Goal: Task Accomplishment & Management: Manage account settings

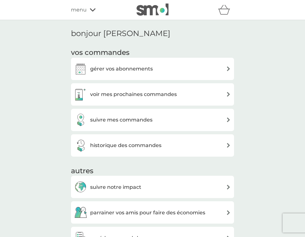
click at [116, 95] on h3 "voir mes prochaines commandes" at bounding box center [133, 94] width 87 height 8
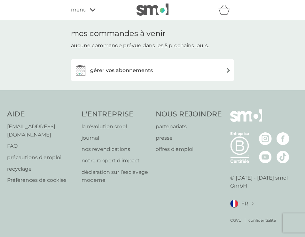
click at [114, 70] on h3 "gérer vos abonnements" at bounding box center [121, 70] width 63 height 8
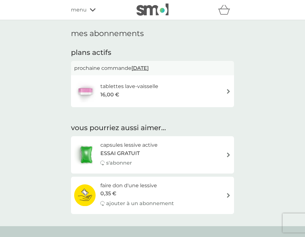
click at [83, 9] on span "menu" at bounding box center [79, 10] width 16 height 8
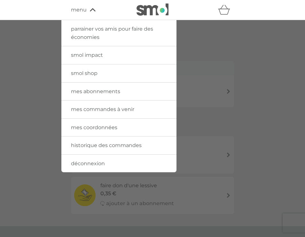
click at [88, 91] on span "mes abonnements" at bounding box center [95, 91] width 49 height 6
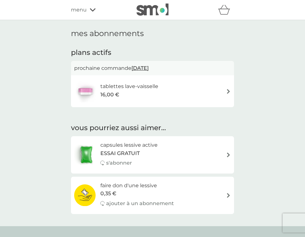
click at [77, 12] on span "menu" at bounding box center [79, 10] width 16 height 8
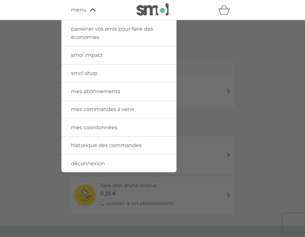
click at [84, 112] on link "mes commandes à venir" at bounding box center [118, 110] width 115 height 18
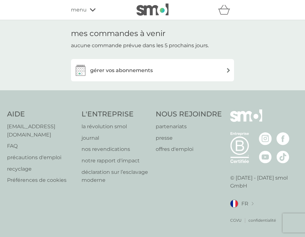
click at [88, 11] on div "menu" at bounding box center [98, 10] width 54 height 8
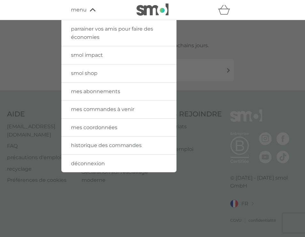
click at [102, 147] on span "historique des commandes" at bounding box center [106, 145] width 71 height 6
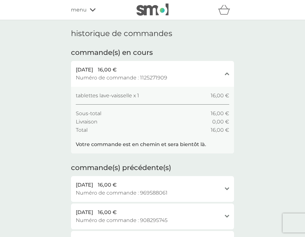
click at [84, 143] on p "Votre commande est en chemin et sera bientôt là." at bounding box center [141, 145] width 130 height 8
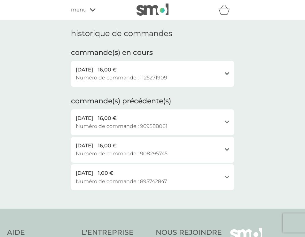
click at [91, 66] on span "[DATE]" at bounding box center [84, 70] width 17 height 8
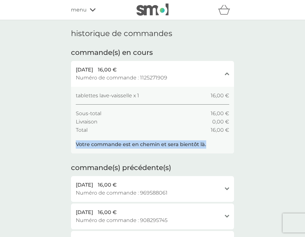
drag, startPoint x: 212, startPoint y: 142, endPoint x: 74, endPoint y: 143, distance: 138.3
click at [74, 143] on div "tablettes lave-vaisselle x 1 16,00 € Sous-total 16,00 € Livraison 0,00 € Total …" at bounding box center [152, 120] width 163 height 67
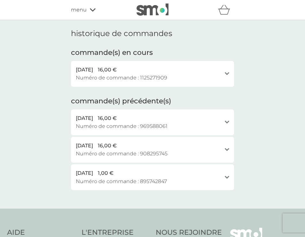
click at [109, 78] on span "Numéro de commande : 1125271909" at bounding box center [121, 78] width 91 height 8
